Goal: Information Seeking & Learning: Learn about a topic

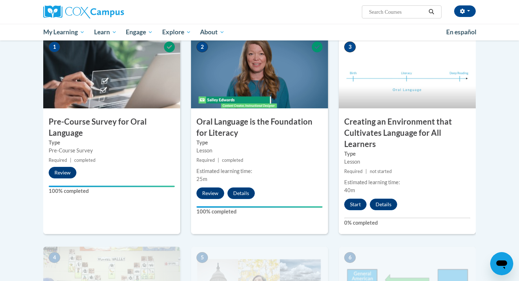
scroll to position [170, 0]
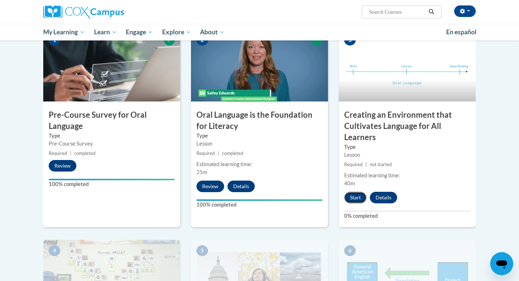
click at [352, 195] on button "Start" at bounding box center [355, 198] width 22 height 12
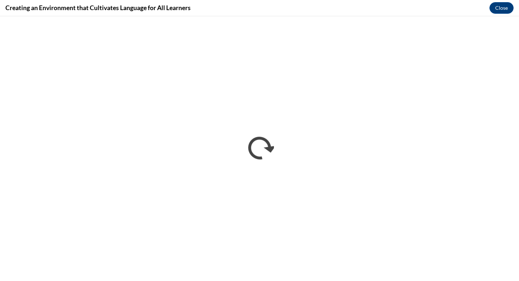
scroll to position [0, 0]
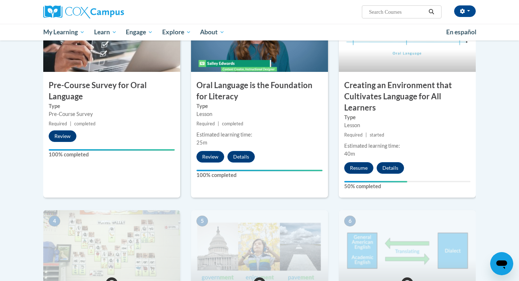
scroll to position [206, 0]
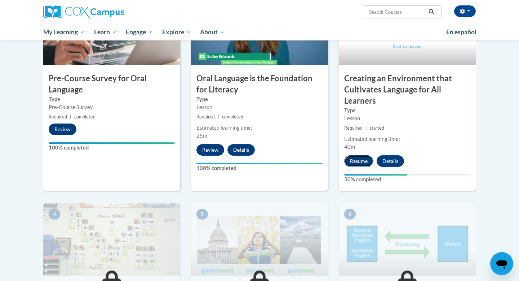
click at [357, 162] on button "Resume" at bounding box center [358, 161] width 29 height 12
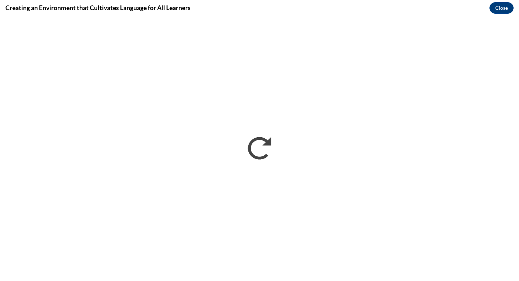
scroll to position [0, 0]
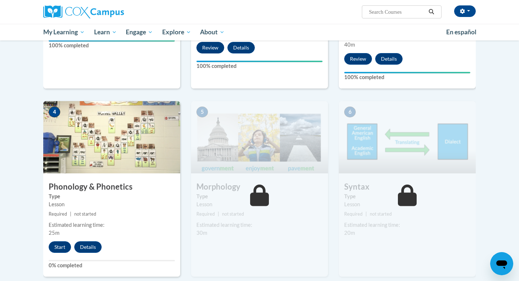
scroll to position [321, 0]
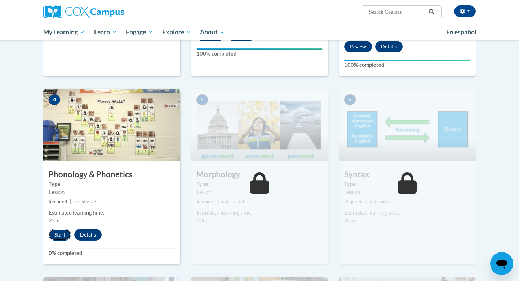
click at [61, 236] on button "Start" at bounding box center [60, 235] width 22 height 12
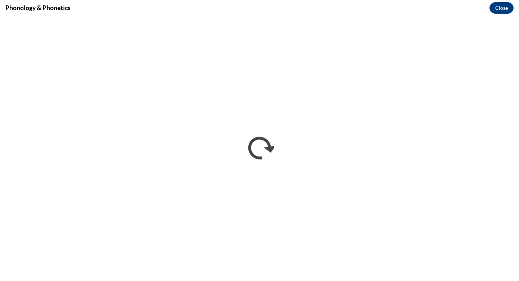
scroll to position [0, 0]
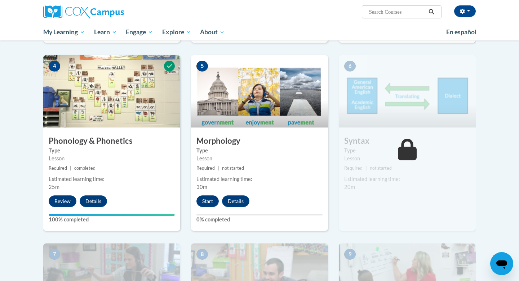
scroll to position [362, 0]
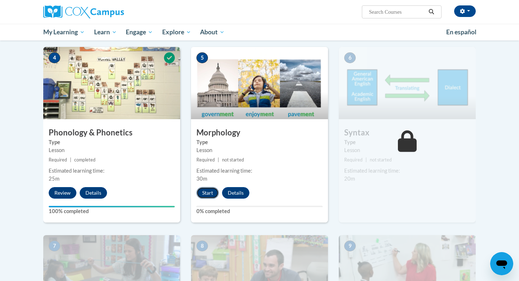
click at [205, 192] on button "Start" at bounding box center [208, 193] width 22 height 12
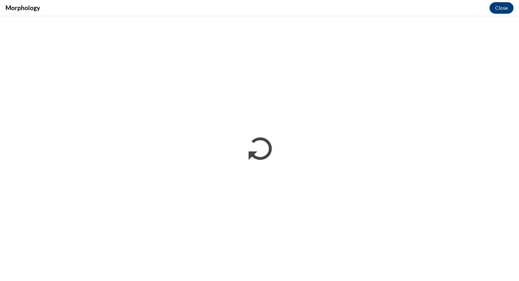
scroll to position [0, 0]
